Goal: Task Accomplishment & Management: Use online tool/utility

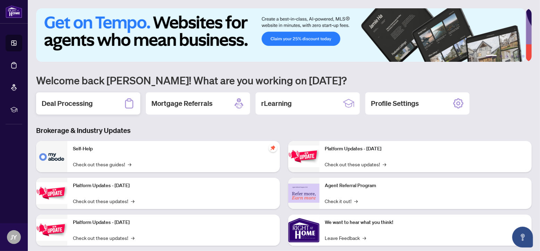
click at [111, 101] on div "Deal Processing" at bounding box center [88, 103] width 104 height 22
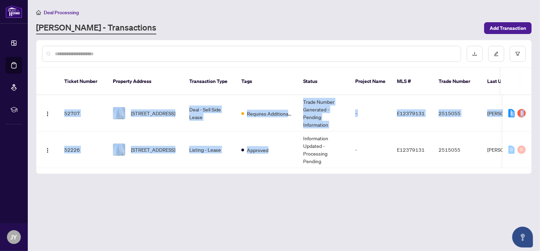
drag, startPoint x: 294, startPoint y: 159, endPoint x: 323, endPoint y: 161, distance: 28.9
click at [323, 161] on div "Ticket Number Property Address Transaction Type Tags Status Project Name MLS # …" at bounding box center [283, 131] width 495 height 73
click at [284, 110] on span "Requires Additional Docs" at bounding box center [269, 114] width 45 height 8
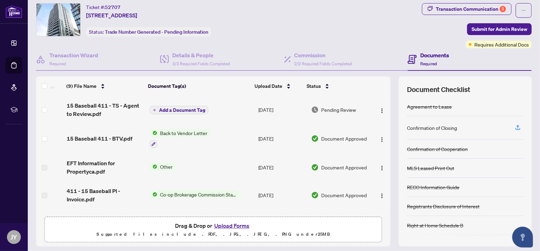
scroll to position [39, 0]
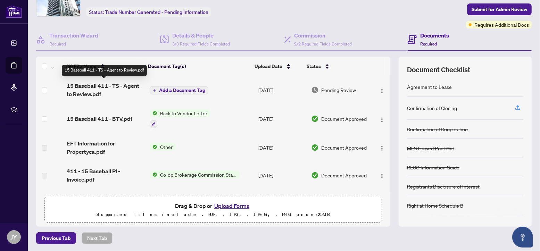
click at [94, 87] on span "15 Baseball 411 - TS - Agent to Review.pdf" at bounding box center [105, 90] width 77 height 17
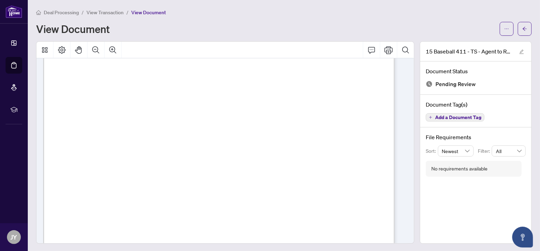
scroll to position [283, 0]
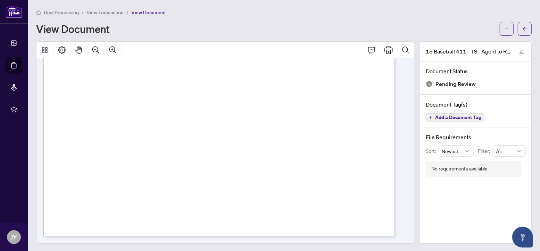
click at [448, 86] on span "Pending Review" at bounding box center [455, 84] width 40 height 9
click at [518, 33] on button "button" at bounding box center [525, 29] width 14 height 14
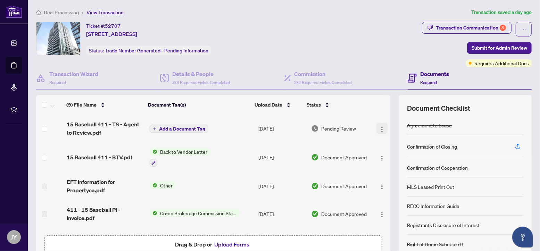
click at [379, 127] on img "button" at bounding box center [382, 130] width 6 height 6
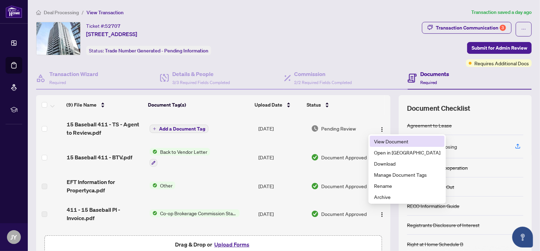
click at [380, 136] on li "View Document" at bounding box center [407, 141] width 75 height 11
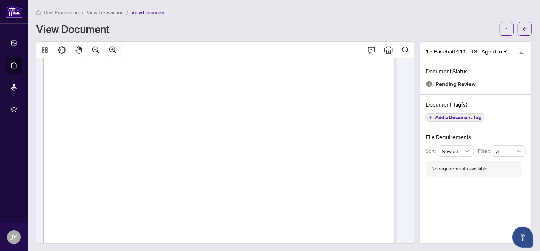
scroll to position [283, 0]
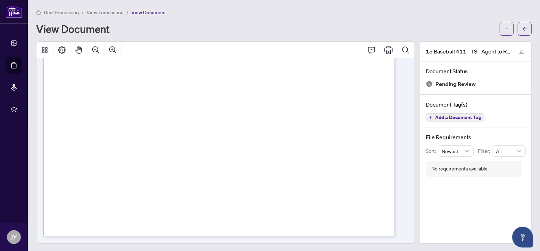
click at [298, 118] on div "Page 1" at bounding box center [333, 157] width 580 height 750
click at [437, 117] on span "Add a Document Tag" at bounding box center [458, 117] width 46 height 5
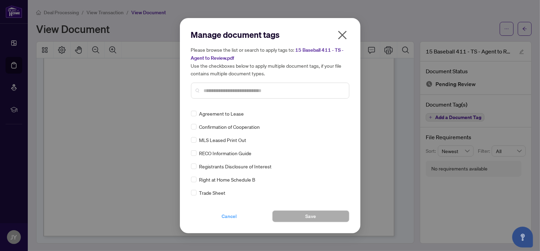
click at [233, 215] on span "Cancel" at bounding box center [229, 216] width 15 height 11
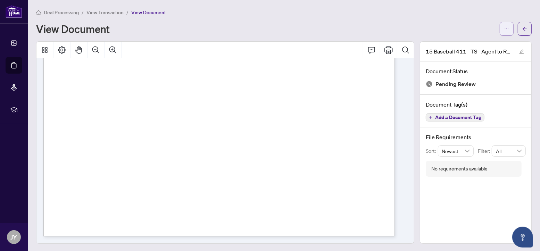
click at [506, 26] on button "button" at bounding box center [507, 29] width 14 height 14
click at [471, 45] on span "Download" at bounding box center [475, 44] width 53 height 8
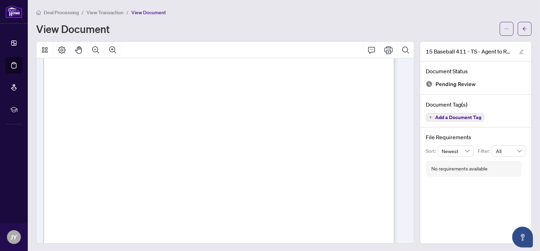
scroll to position [1, 0]
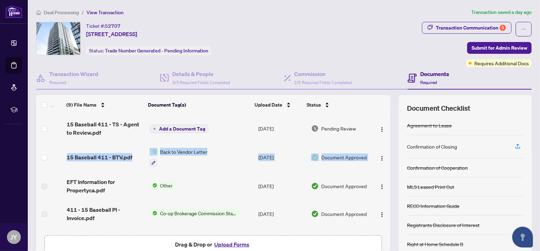
drag, startPoint x: 382, startPoint y: 127, endPoint x: 382, endPoint y: 149, distance: 21.2
click at [382, 149] on tbody "(9) File Name Document Tag(s) Upload Date Status 15 Baseball 411 - TS - Agent t…" at bounding box center [213, 246] width 354 height 262
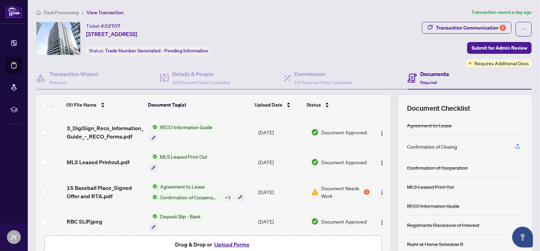
scroll to position [143, 0]
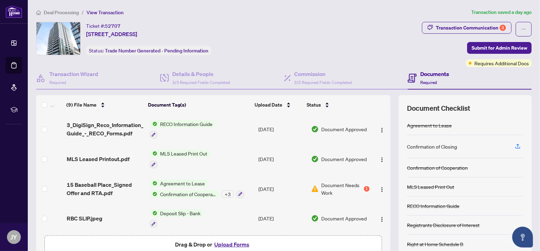
click at [348, 185] on span "Document Needs Work" at bounding box center [342, 188] width 41 height 15
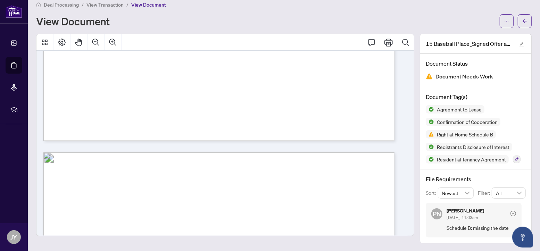
scroll to position [2781, 0]
